Goal: Information Seeking & Learning: Learn about a topic

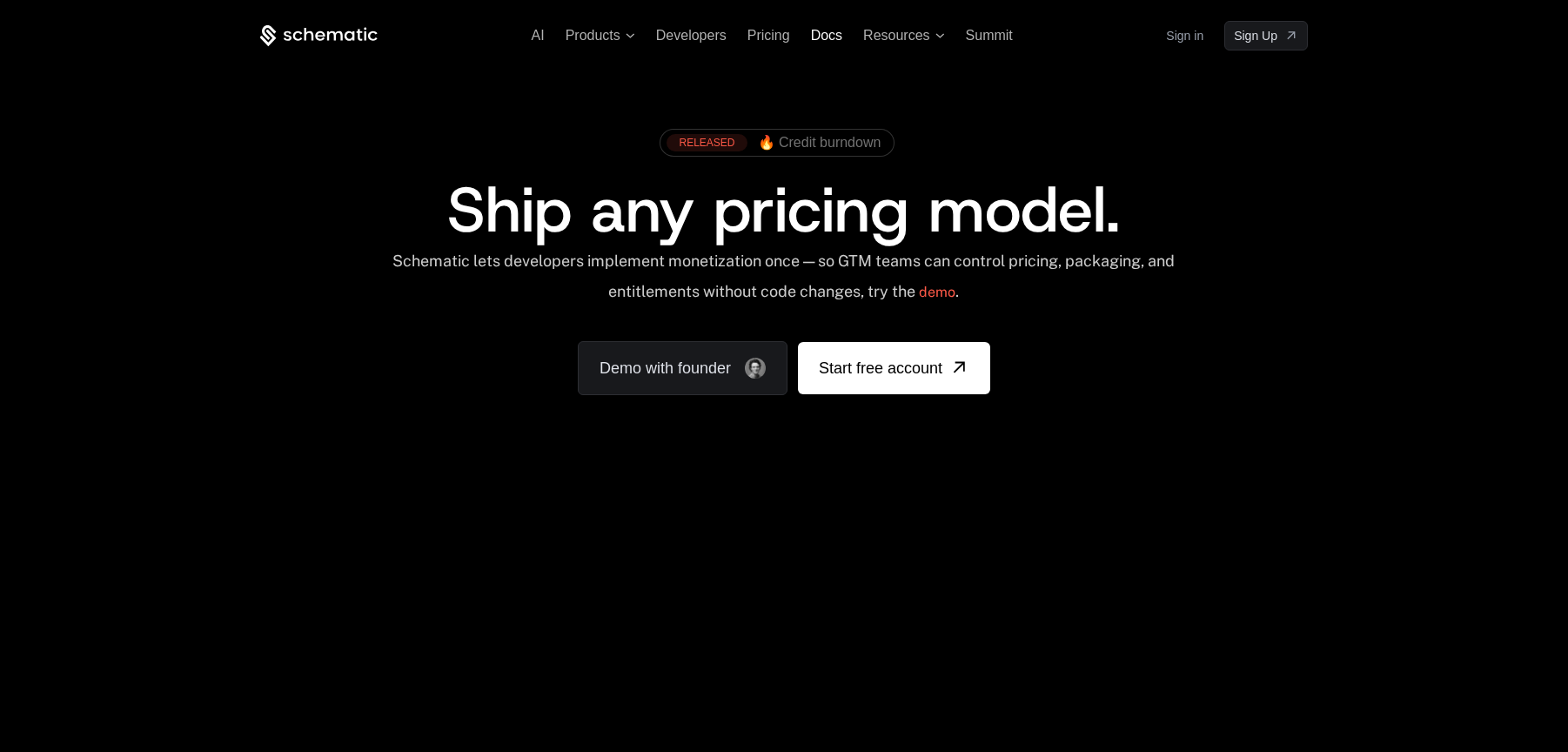
click at [826, 35] on span "Docs" at bounding box center [826, 35] width 31 height 15
click at [694, 31] on span "Developers" at bounding box center [691, 35] width 71 height 15
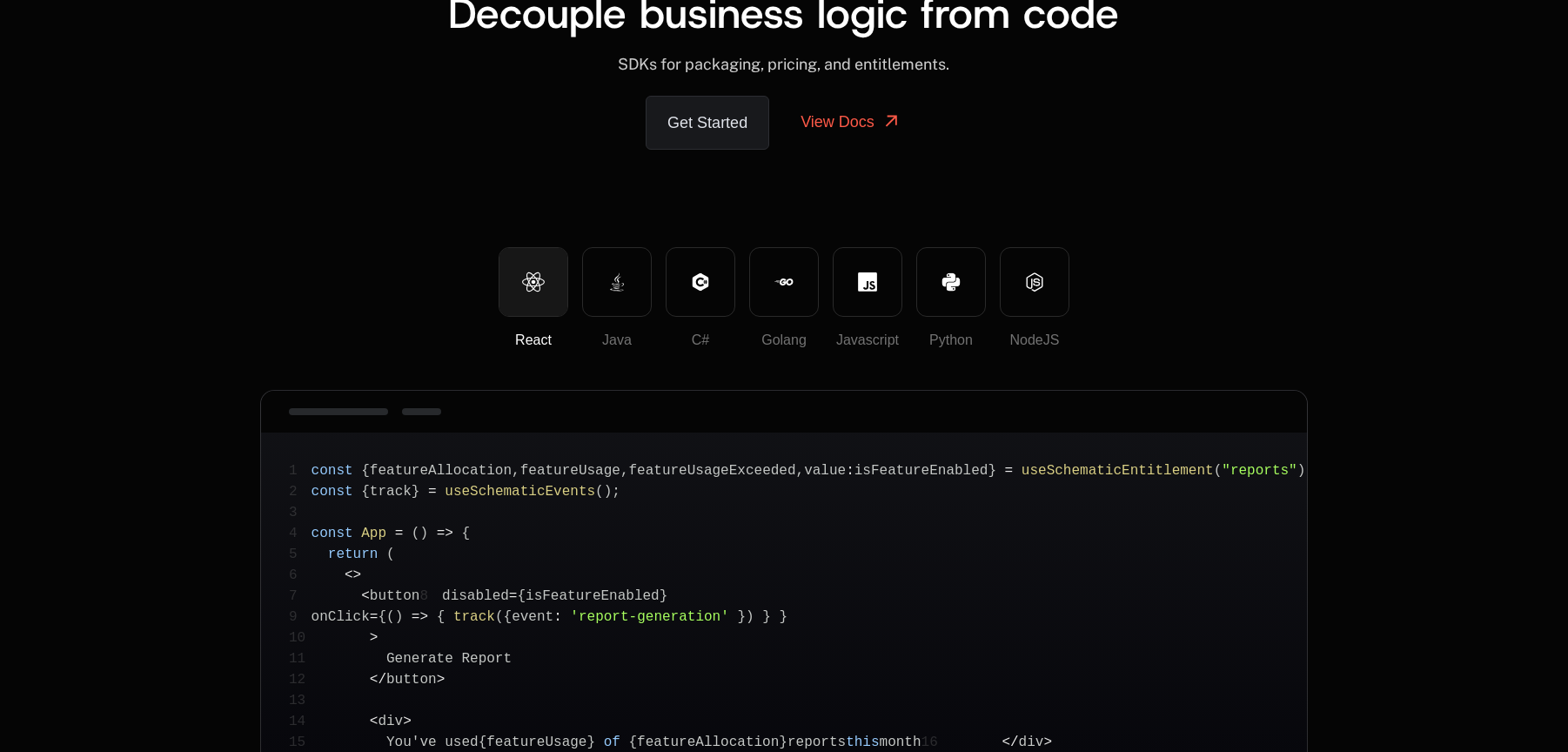
scroll to position [317, 0]
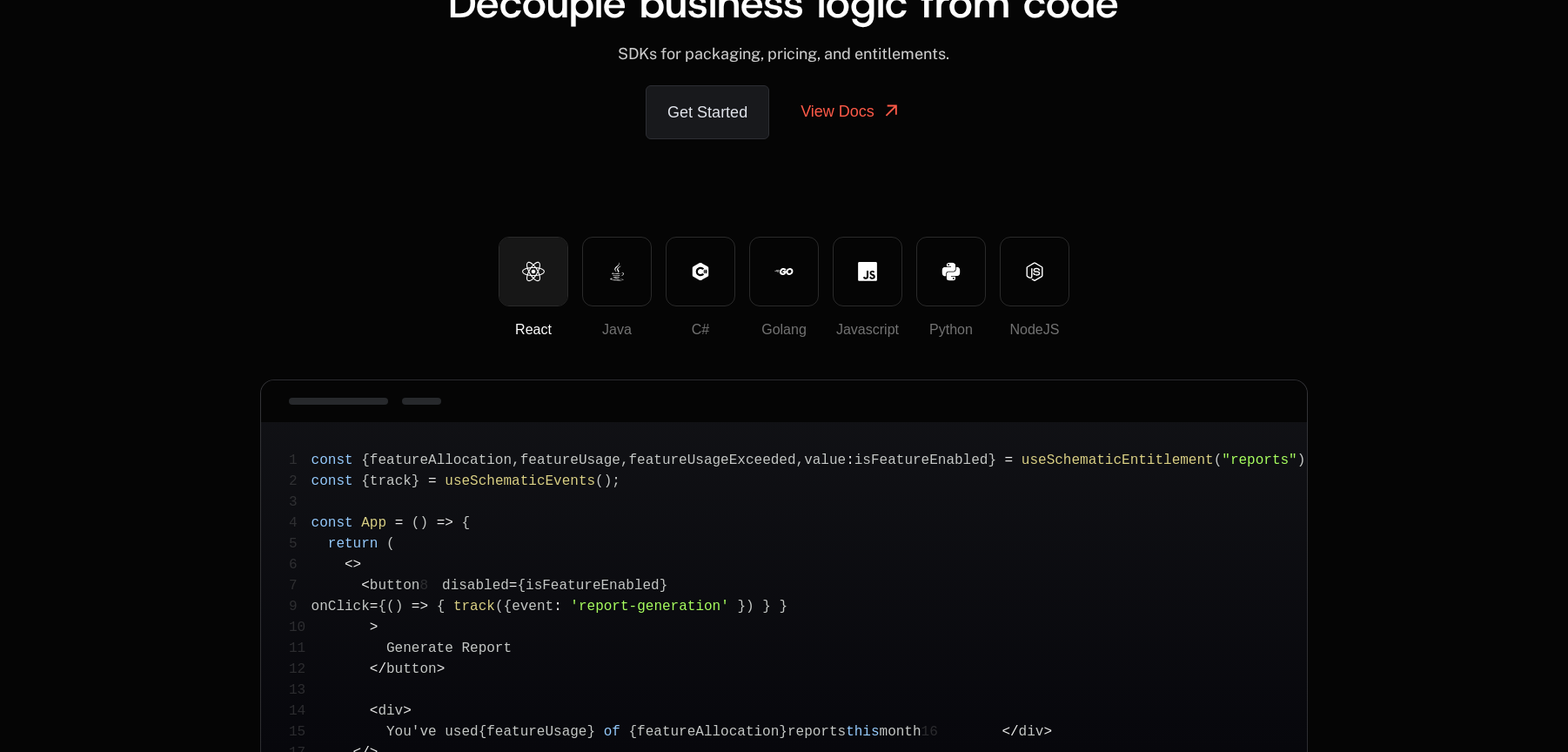
drag, startPoint x: 315, startPoint y: 296, endPoint x: 537, endPoint y: 636, distance: 406.1
click at [612, 650] on pre "1 const { featureAllocation , featureUsage , featureUsageExceeded , value : isF…" at bounding box center [784, 620] width 1046 height 396
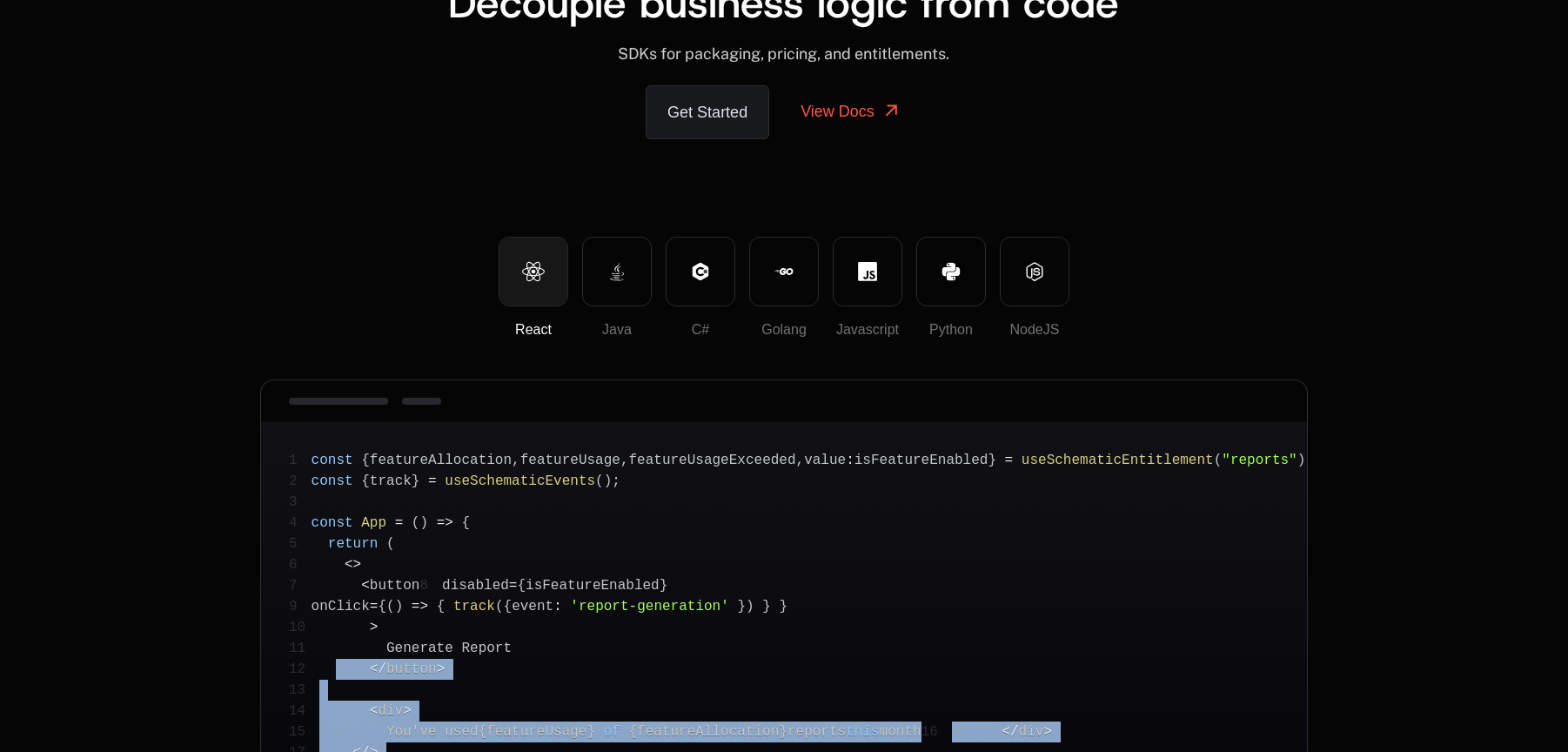
drag, startPoint x: 428, startPoint y: 669, endPoint x: 351, endPoint y: 491, distance: 193.9
click at [346, 501] on pre "1 const { featureAllocation , featureUsage , featureUsageExceeded , value : isF…" at bounding box center [784, 620] width 1046 height 396
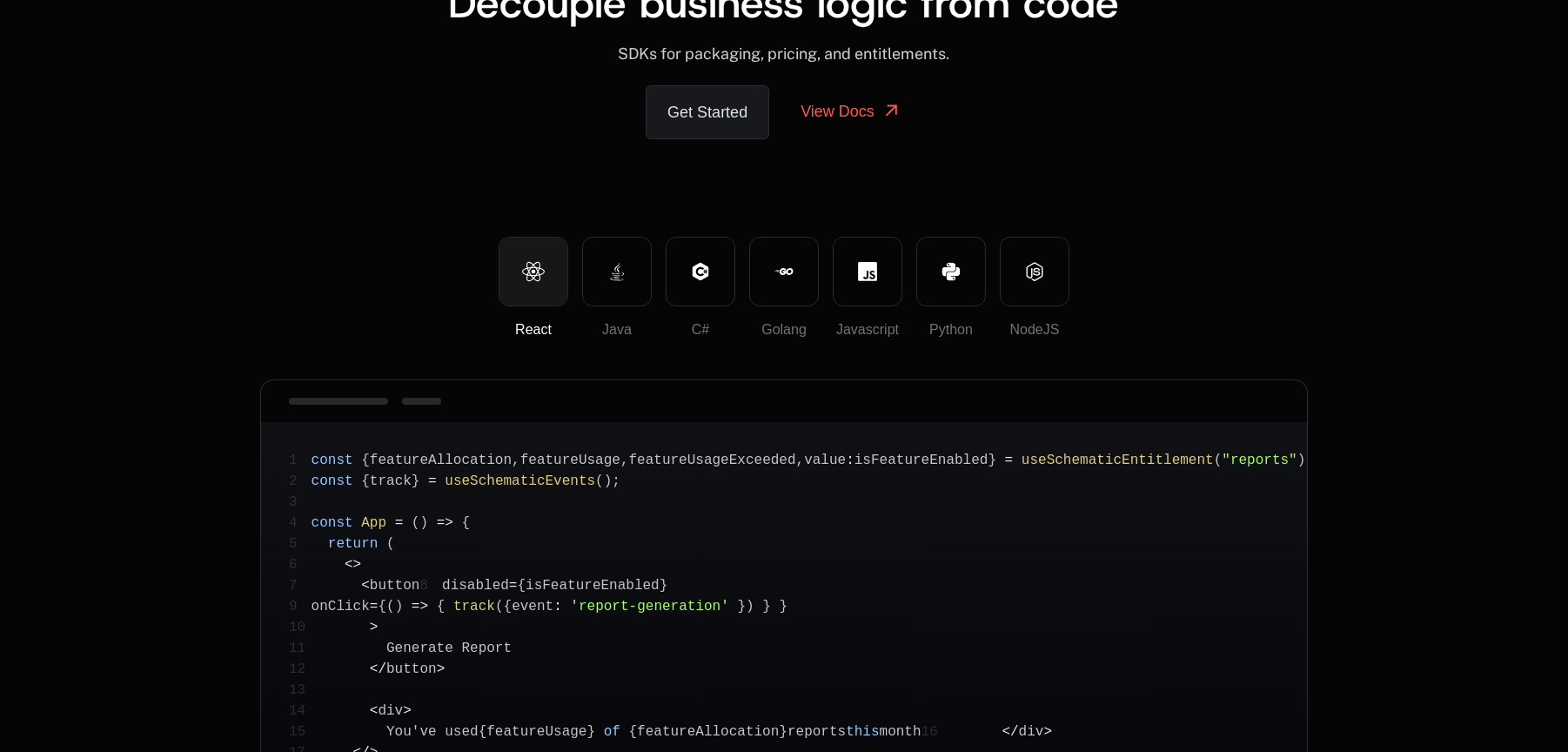
click at [407, 642] on pre "1 const { featureAllocation , featureUsage , featureUsageExceeded , value : isF…" at bounding box center [784, 620] width 1046 height 396
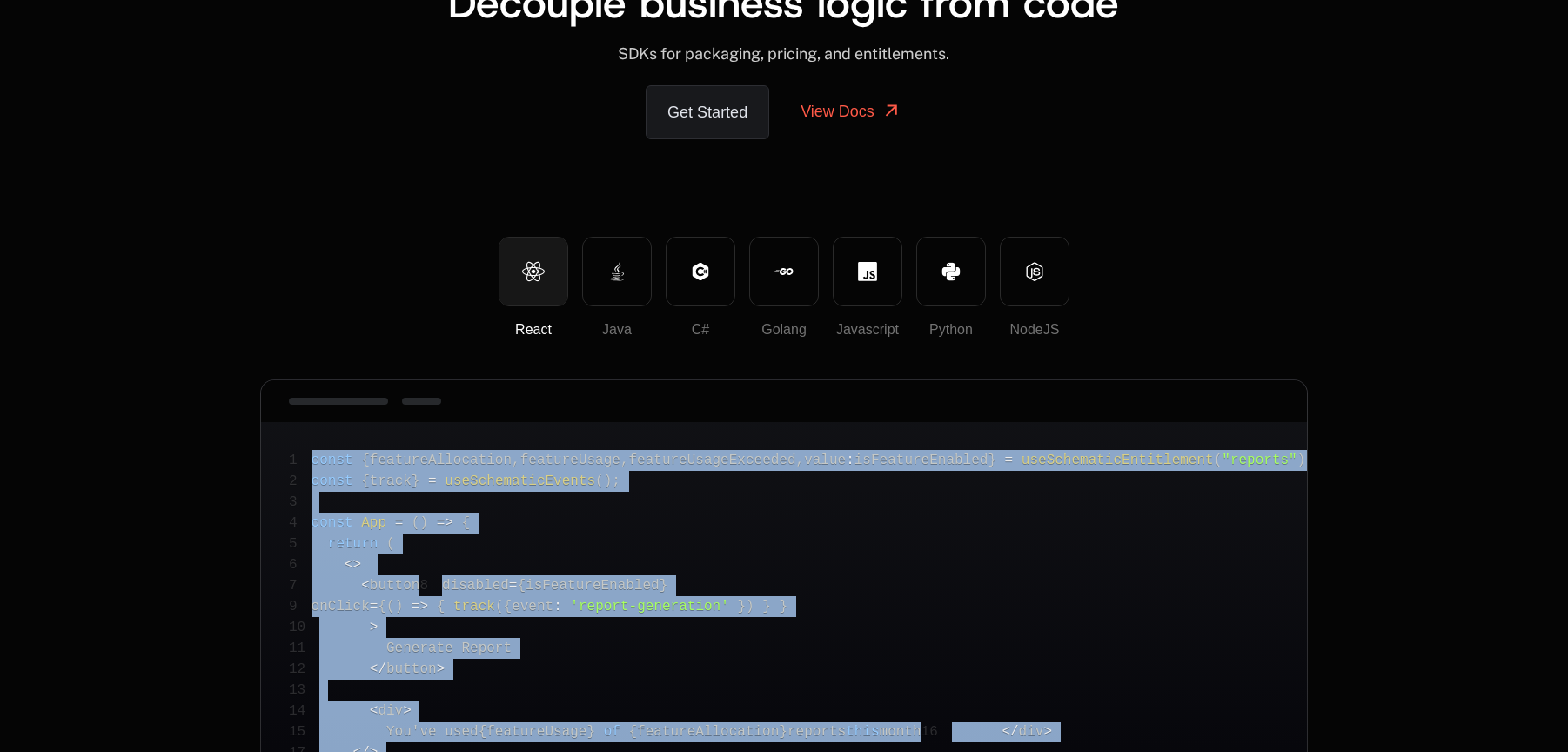
drag, startPoint x: 415, startPoint y: 671, endPoint x: 295, endPoint y: 292, distance: 397.5
click at [295, 422] on pre "1 const { featureAllocation , featureUsage , featureUsageExceeded , value : isF…" at bounding box center [784, 620] width 1046 height 396
copy code "const { featureAllocation , featureUsage , featureUsageExceeded , value : isFea…"
